Goal: Task Accomplishment & Management: Manage account settings

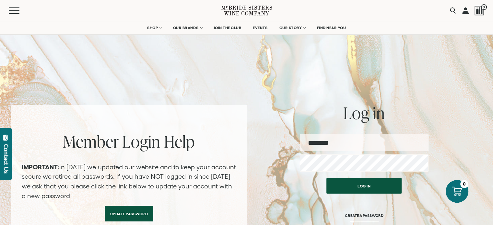
type input "**********"
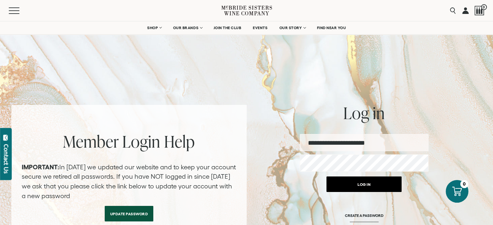
click at [359, 187] on button "Log in" at bounding box center [364, 185] width 75 height 16
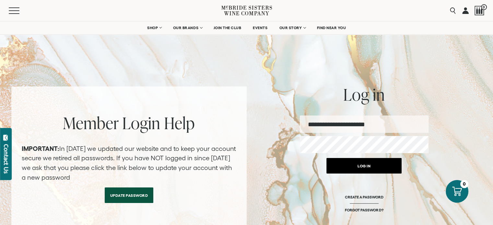
scroll to position [32, 0]
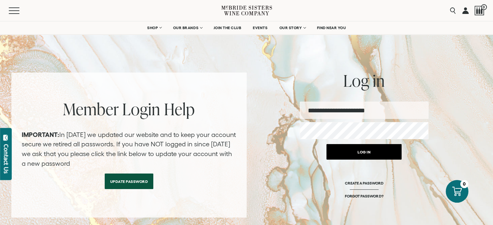
click at [369, 152] on button "Log in" at bounding box center [364, 152] width 75 height 16
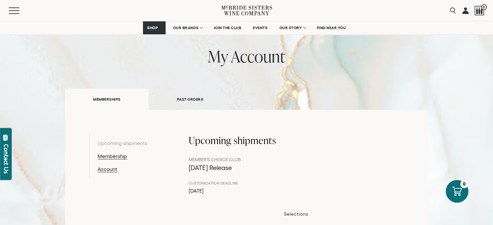
scroll to position [32, 0]
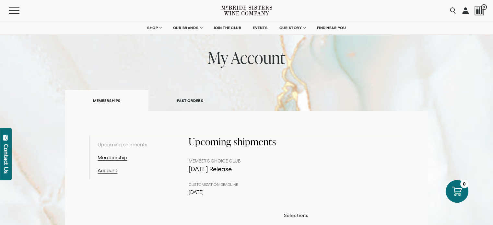
click at [195, 100] on link "PAST ORDERS" at bounding box center [190, 101] width 83 height 22
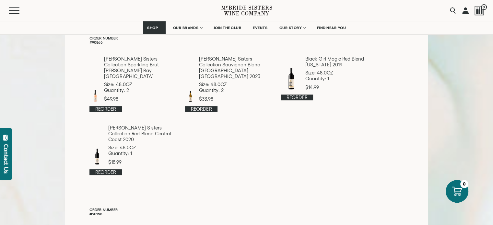
scroll to position [130, 0]
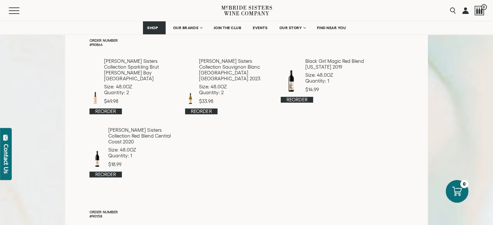
click at [302, 100] on link "Reorder" at bounding box center [297, 100] width 32 height 6
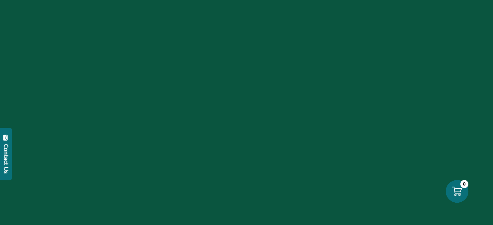
scroll to position [32, 0]
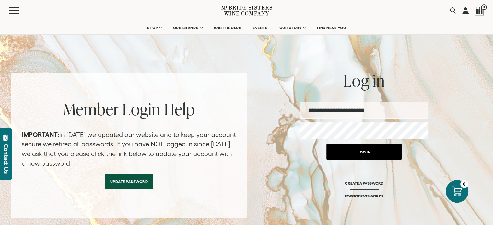
click at [361, 149] on button "Log in" at bounding box center [364, 152] width 75 height 16
click at [367, 155] on button "Log in" at bounding box center [364, 152] width 75 height 16
click at [366, 152] on button "Log in" at bounding box center [364, 152] width 75 height 16
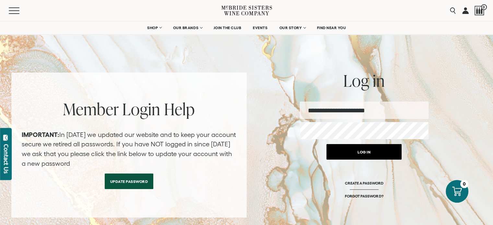
click at [366, 152] on button "Log in" at bounding box center [364, 152] width 75 height 16
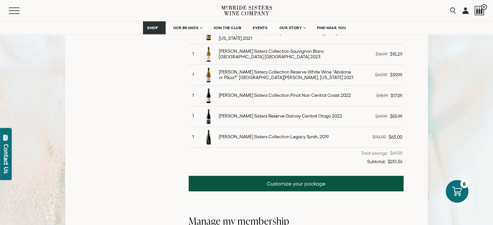
scroll to position [260, 0]
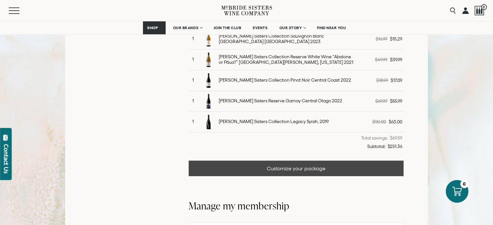
click at [303, 167] on link "Customize your package" at bounding box center [296, 169] width 215 height 16
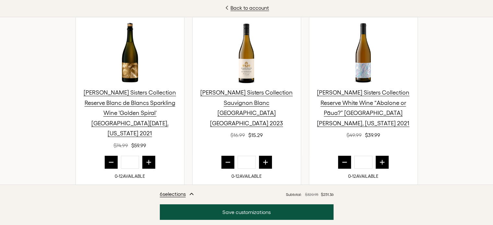
scroll to position [260, 0]
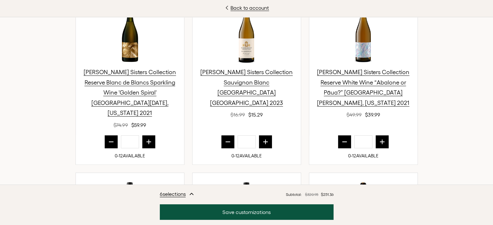
click at [108, 139] on icon "prior quantity" at bounding box center [111, 142] width 6 height 6
type input "*"
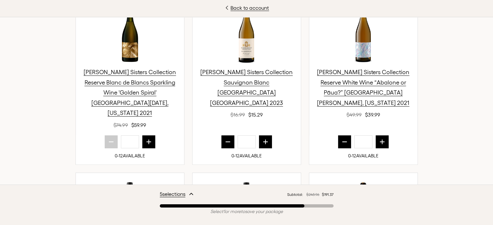
click at [263, 140] on icon "next quantity" at bounding box center [265, 142] width 4 height 4
type input "*"
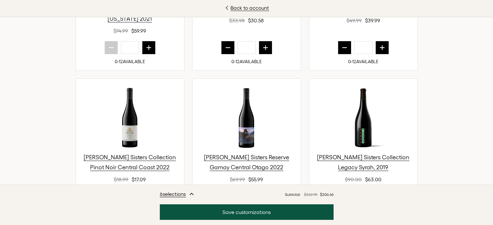
scroll to position [389, 0]
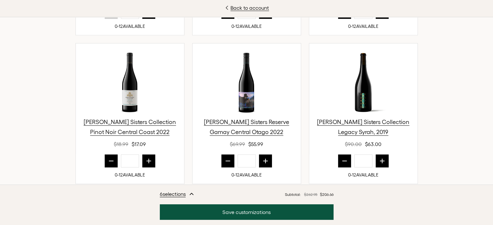
click at [229, 155] on button "prior quantity" at bounding box center [228, 161] width 13 height 13
type input "*"
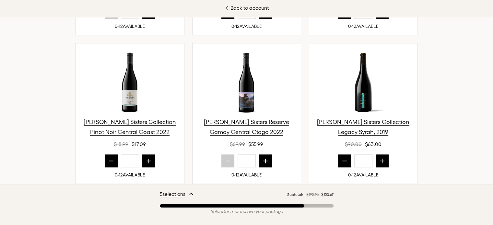
click at [147, 159] on icon "next quantity" at bounding box center [149, 161] width 4 height 4
type input "*"
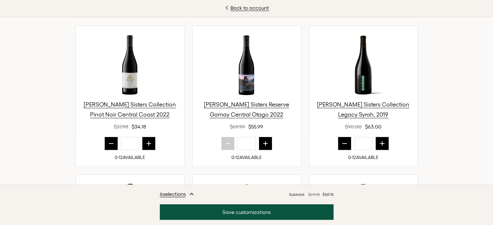
scroll to position [422, 0]
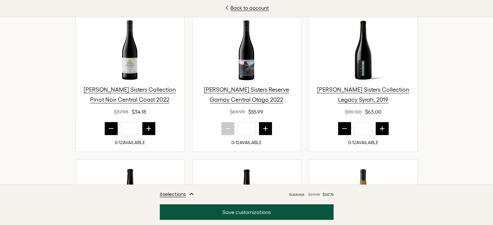
click at [342, 126] on icon "prior quantity" at bounding box center [345, 129] width 6 height 6
type input "*"
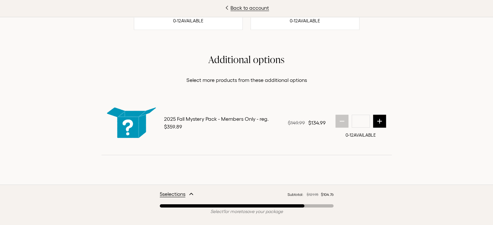
scroll to position [871, 0]
click at [252, 82] on p "Select more products from these additional options" at bounding box center [247, 80] width 291 height 8
click at [476, 139] on div "Back to account No Tricks. All Treats! For this release, we’ve put together a l…" at bounding box center [246, 112] width 493 height 225
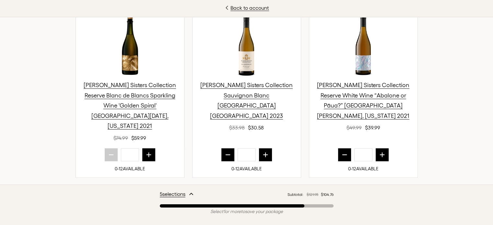
scroll to position [255, 0]
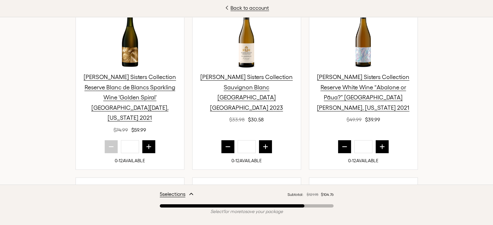
click at [342, 144] on icon "prior quantity" at bounding box center [345, 147] width 6 height 6
type input "*"
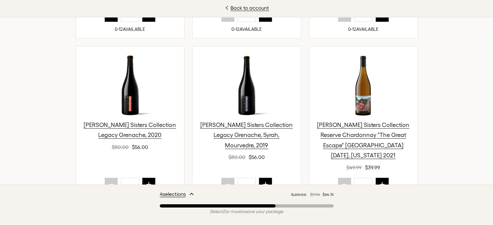
scroll to position [551, 0]
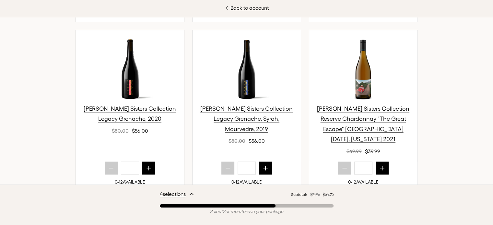
click at [380, 166] on icon "next quantity" at bounding box center [382, 168] width 4 height 4
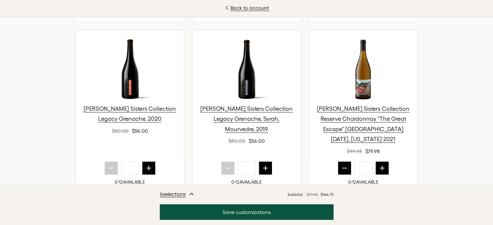
click at [343, 168] on icon "prior quantity" at bounding box center [345, 168] width 4 height 0
type input "*"
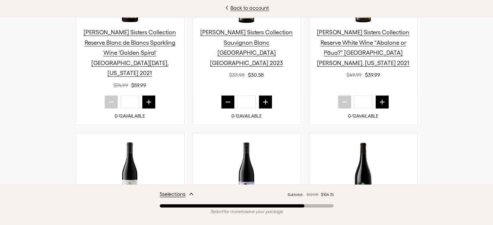
scroll to position [292, 0]
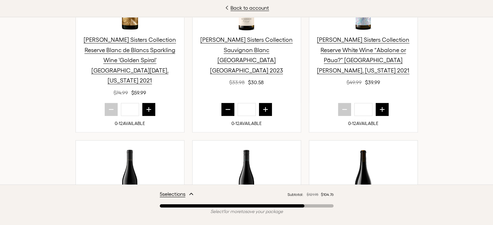
click at [384, 103] on button "next quantity" at bounding box center [382, 109] width 13 height 13
type input "*"
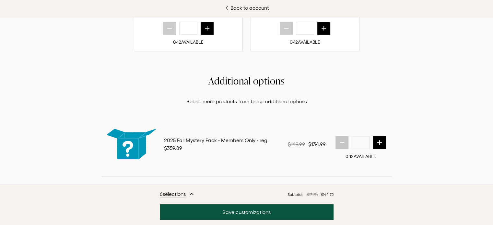
scroll to position [224, 0]
click at [379, 139] on icon "next quantity" at bounding box center [380, 142] width 6 height 6
click at [336, 136] on button "prior quantity" at bounding box center [342, 142] width 13 height 13
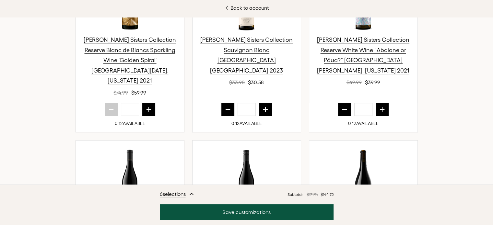
scroll to position [130, 0]
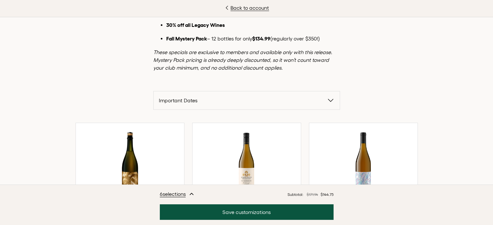
click at [329, 103] on icon "button" at bounding box center [331, 101] width 8 height 8
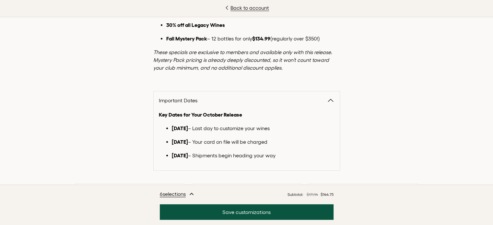
click at [329, 103] on icon "button" at bounding box center [331, 101] width 8 height 8
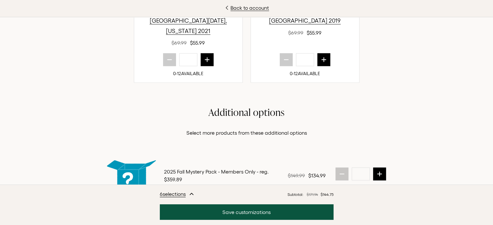
scroll to position [871, 0]
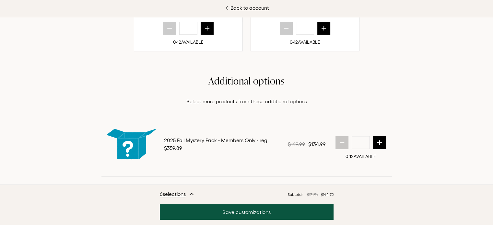
click at [377, 139] on icon "next quantity" at bounding box center [380, 142] width 6 height 6
click at [340, 139] on icon "prior quantity" at bounding box center [342, 142] width 6 height 6
click at [380, 136] on button "next quantity" at bounding box center [379, 142] width 13 height 13
click at [340, 139] on icon "prior quantity" at bounding box center [342, 142] width 6 height 6
type input "*"
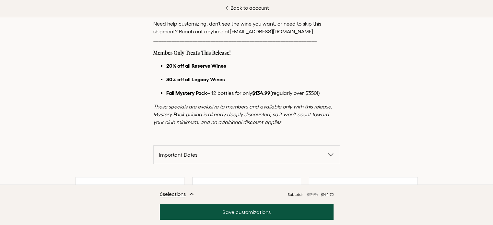
scroll to position [60, 0]
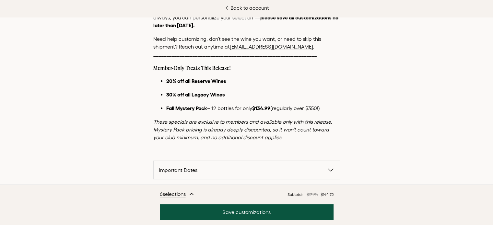
click at [252, 45] on link "[EMAIL_ADDRESS][DOMAIN_NAME]" at bounding box center [271, 47] width 83 height 6
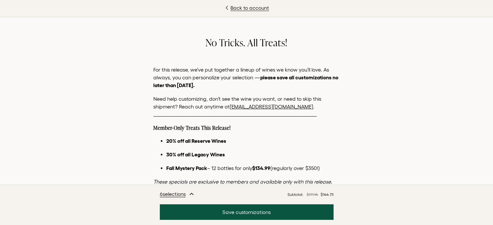
scroll to position [127, 0]
click at [250, 8] on link "Back to account" at bounding box center [246, 8] width 493 height 8
click at [250, 8] on icon at bounding box center [250, 8] width 2 height 4
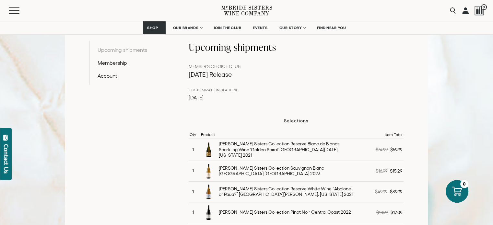
scroll to position [260, 0]
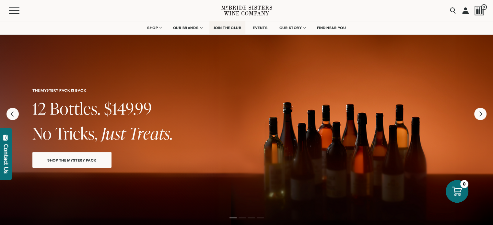
click at [231, 28] on span "JOIN THE CLUB" at bounding box center [228, 28] width 28 height 5
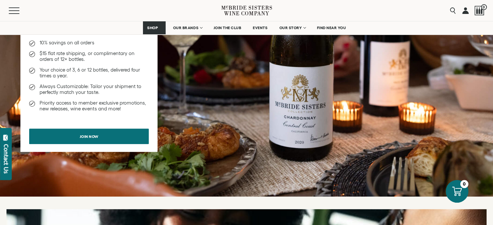
scroll to position [454, 0]
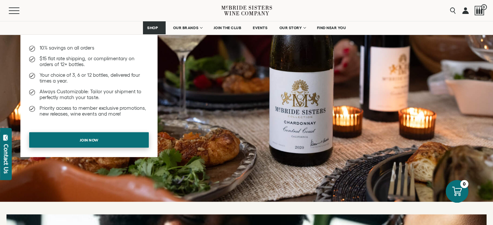
click at [91, 144] on span "Join now" at bounding box center [89, 140] width 42 height 13
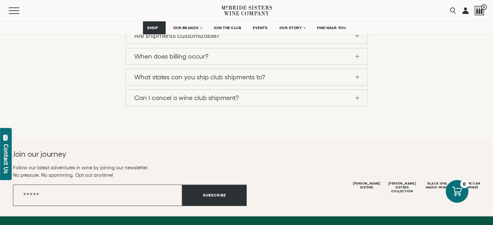
scroll to position [584, 0]
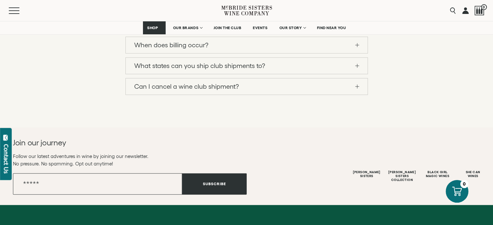
click at [356, 95] on link "Can I cancel a wine club shipment?" at bounding box center [247, 87] width 242 height 16
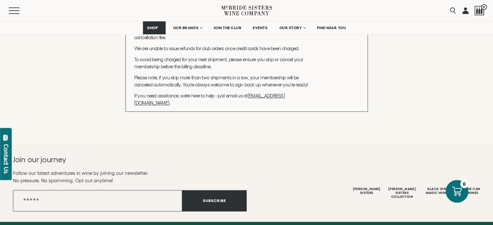
scroll to position [551, 0]
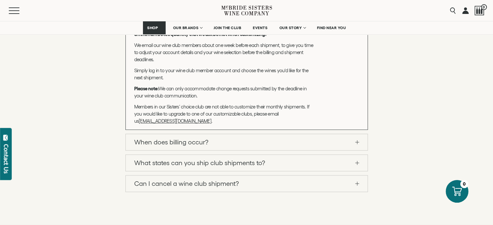
scroll to position [487, 0]
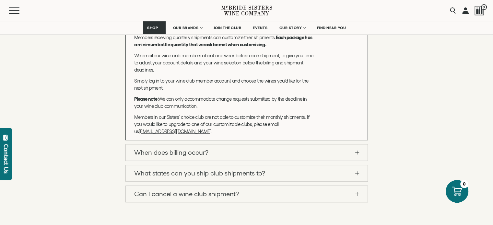
click at [358, 15] on link "How much does it cost?" at bounding box center [247, 7] width 242 height 16
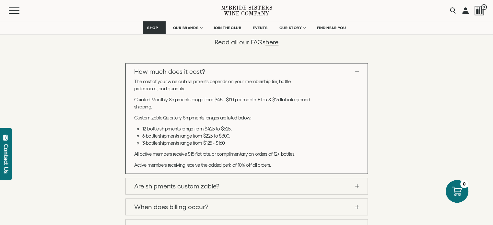
scroll to position [422, 0]
click at [274, 46] on link "here" at bounding box center [272, 42] width 13 height 7
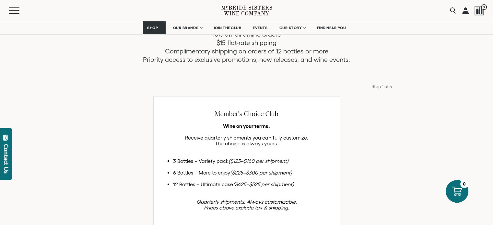
scroll to position [0, 0]
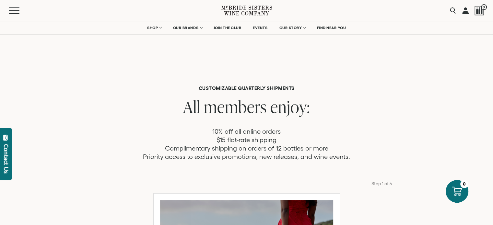
click at [467, 10] on link at bounding box center [466, 10] width 6 height 21
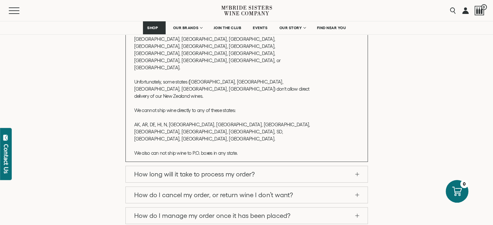
scroll to position [260, 0]
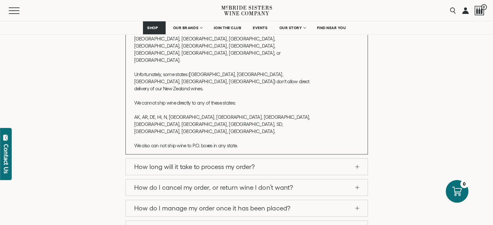
click at [359, 200] on link "How do I manage my order once it has been placed?" at bounding box center [247, 208] width 242 height 16
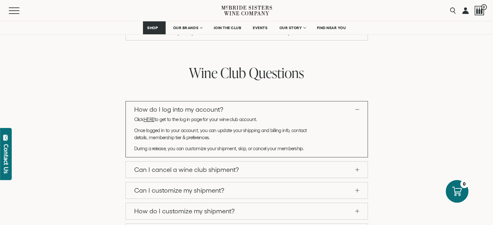
scroll to position [371, 0]
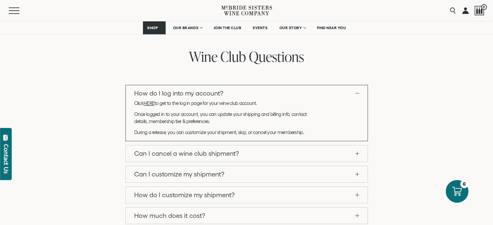
click at [360, 150] on link "Can I cancel a wine club shipment?" at bounding box center [247, 154] width 242 height 16
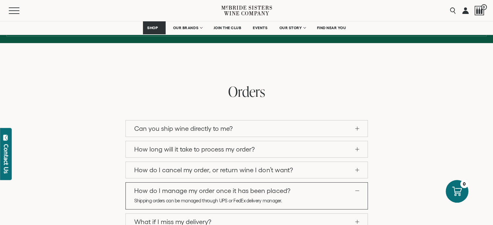
scroll to position [47, 0]
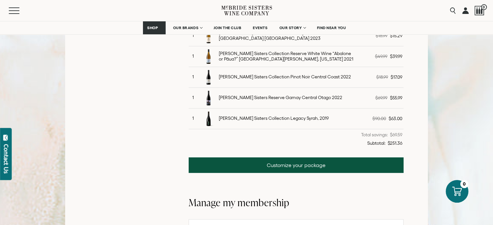
scroll to position [260, 0]
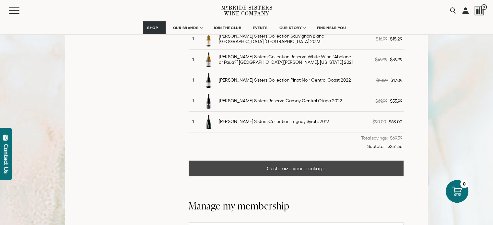
click at [307, 164] on link "Customize your package" at bounding box center [296, 169] width 215 height 16
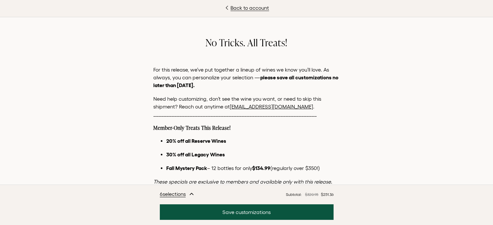
click at [252, 107] on link "[EMAIL_ADDRESS][DOMAIN_NAME]" at bounding box center [271, 107] width 83 height 6
click at [441, 133] on div "Back to account No Tricks. All Treats! For this release, we’ve put together a l…" at bounding box center [246, 112] width 493 height 225
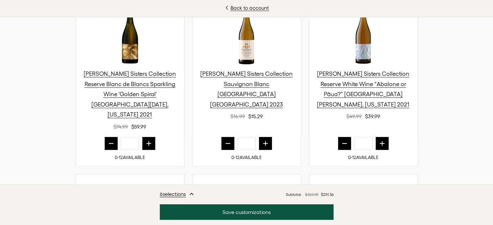
scroll to position [260, 0]
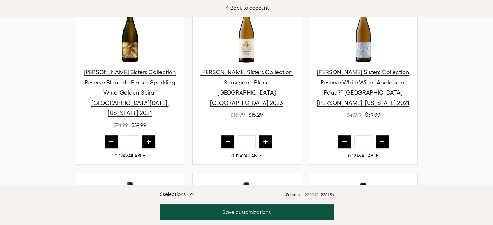
click at [110, 139] on icon "prior quantity" at bounding box center [111, 142] width 6 height 6
type input "*"
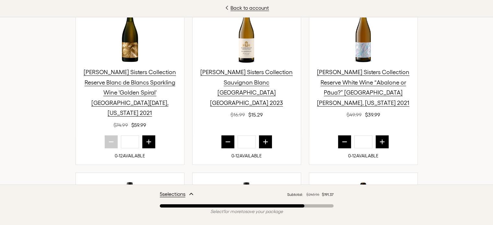
click at [263, 140] on icon "next quantity" at bounding box center [265, 142] width 4 height 4
type input "*"
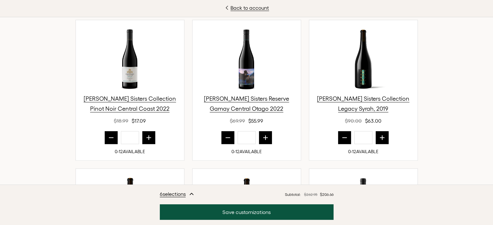
scroll to position [422, 0]
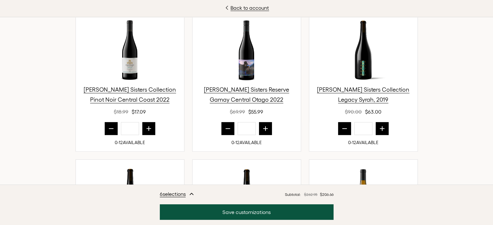
click at [148, 122] on button "next quantity" at bounding box center [148, 128] width 13 height 13
type input "*"
click at [230, 122] on button "prior quantity" at bounding box center [228, 128] width 13 height 13
type input "*"
click at [343, 129] on icon "prior quantity" at bounding box center [345, 129] width 4 height 0
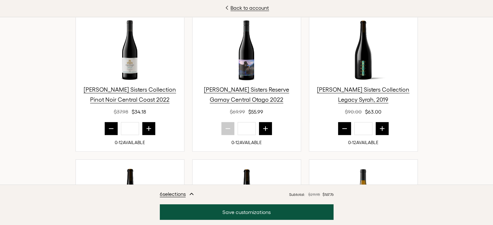
type input "*"
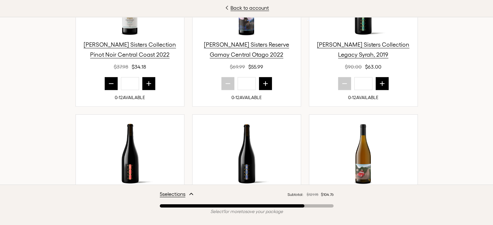
scroll to position [551, 0]
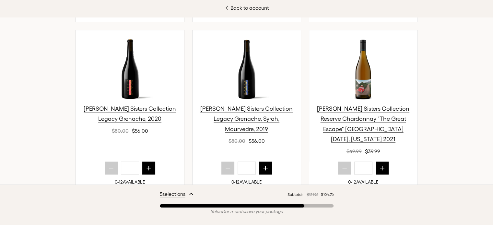
click at [380, 166] on icon "next quantity" at bounding box center [382, 168] width 4 height 4
type input "*"
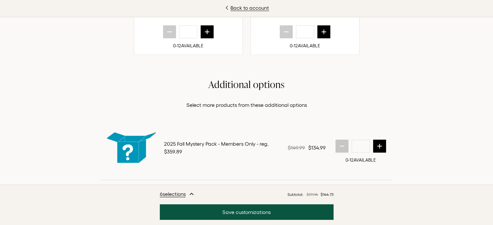
scroll to position [871, 0]
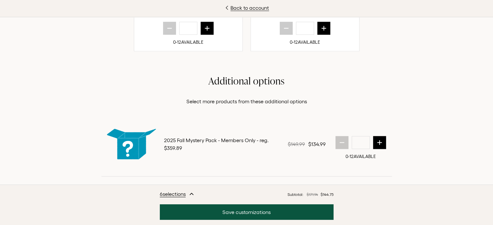
click at [378, 140] on icon "next quantity" at bounding box center [380, 142] width 4 height 4
type input "*"
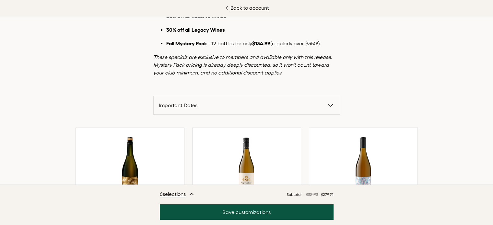
scroll to position [0, 0]
